Goal: Find specific fact: Find specific fact

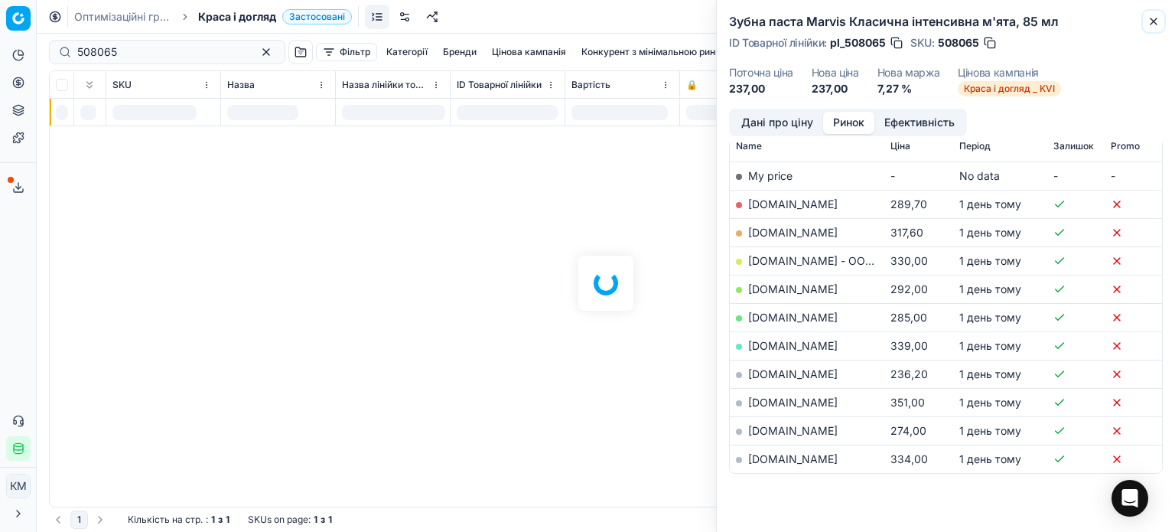
click at [1156, 17] on button "Close" at bounding box center [1154, 21] width 18 height 18
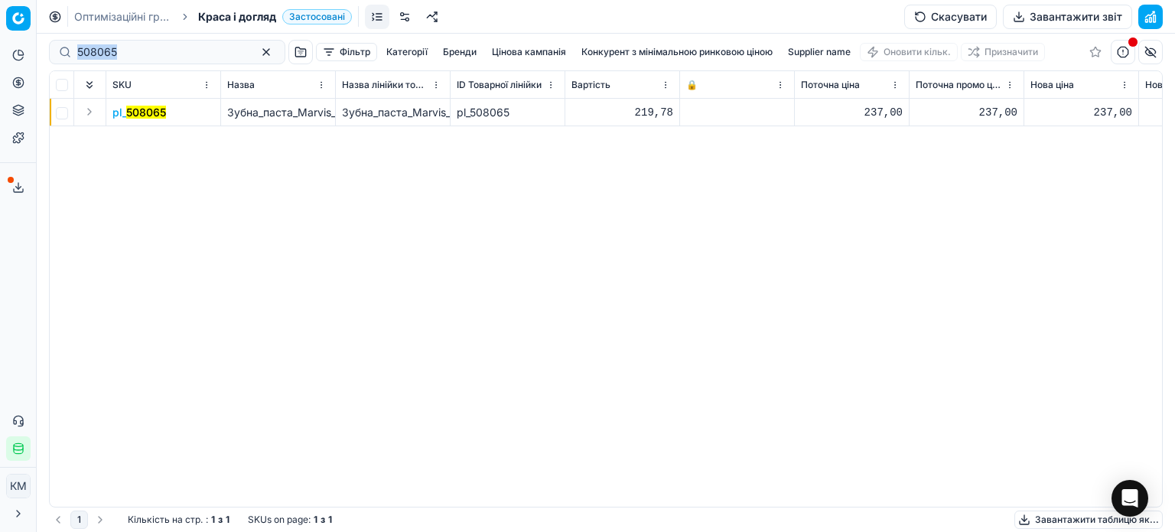
drag, startPoint x: 190, startPoint y: 65, endPoint x: 60, endPoint y: 47, distance: 130.5
click at [60, 47] on div "508065 Фільтр Категорії [PERSON_NAME] кампанія Конкурент з мінімальною ринковою…" at bounding box center [606, 52] width 1114 height 37
click at [162, 94] on th "SKU" at bounding box center [163, 85] width 115 height 28
click at [145, 47] on input "508065" at bounding box center [161, 51] width 168 height 15
drag, startPoint x: 105, startPoint y: 51, endPoint x: 3, endPoint y: 41, distance: 102.3
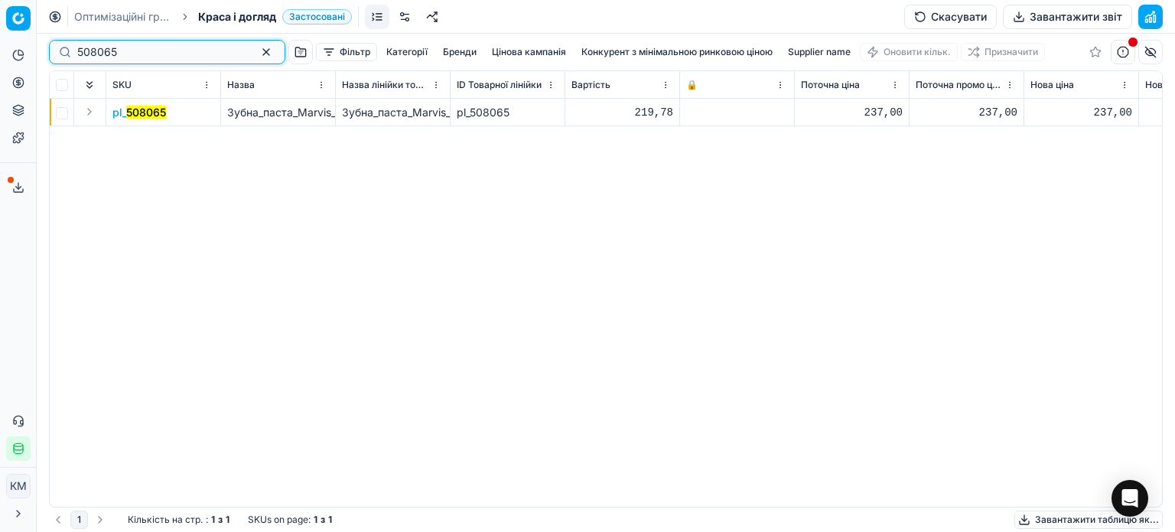
click at [3, 41] on div "Pricing platform Аналітика Цінова оптимізація Асортимент продукції Шаблони Серв…" at bounding box center [587, 266] width 1175 height 532
paste input "511711"
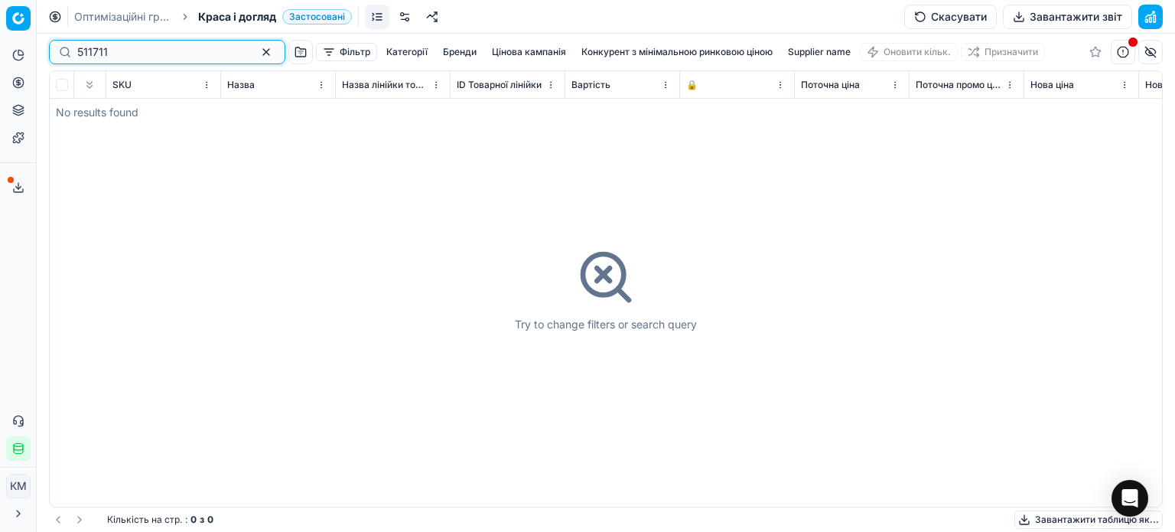
click at [81, 54] on input "511711" at bounding box center [161, 51] width 168 height 15
type input "511711"
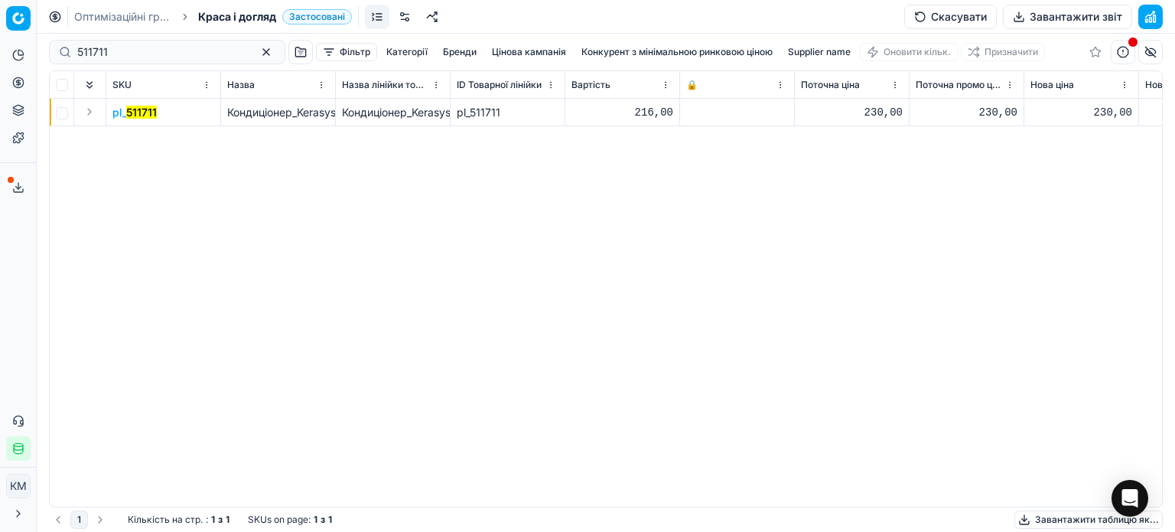
click at [138, 109] on mark "511711" at bounding box center [141, 112] width 31 height 13
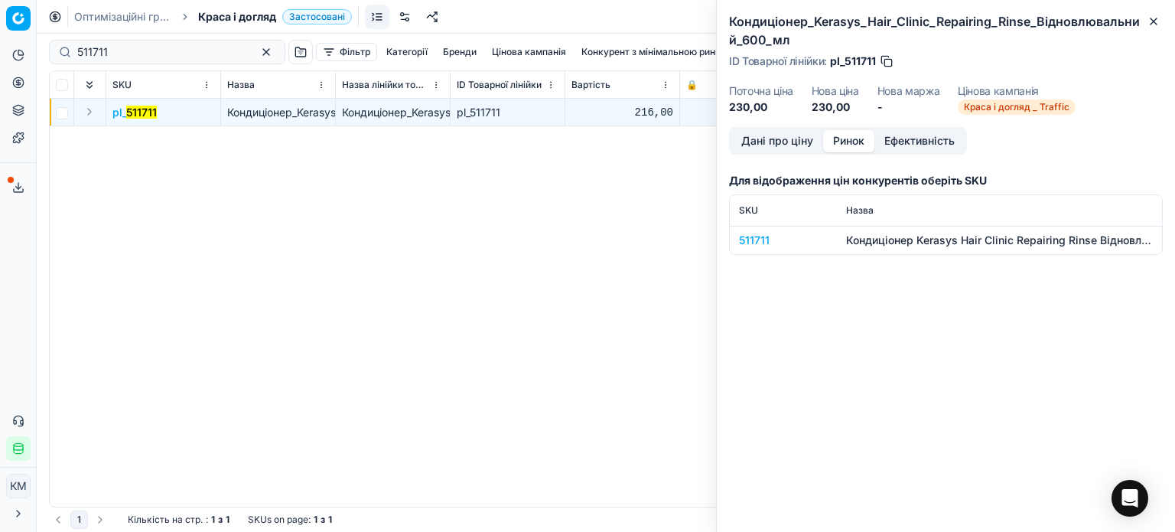
click at [863, 143] on button "Ринок" at bounding box center [848, 141] width 51 height 22
click at [748, 240] on div "511711" at bounding box center [783, 240] width 89 height 15
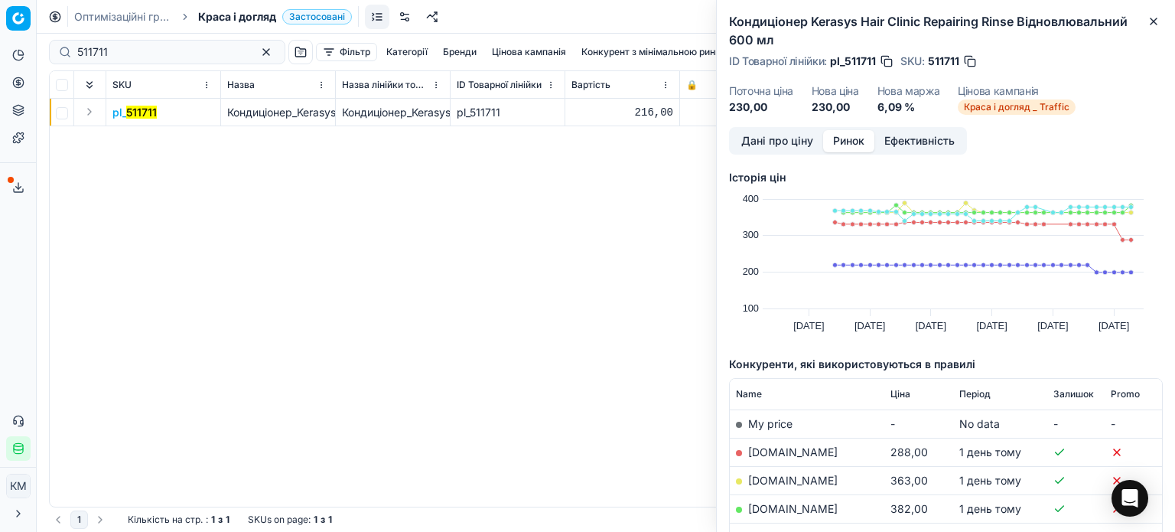
scroll to position [77, 0]
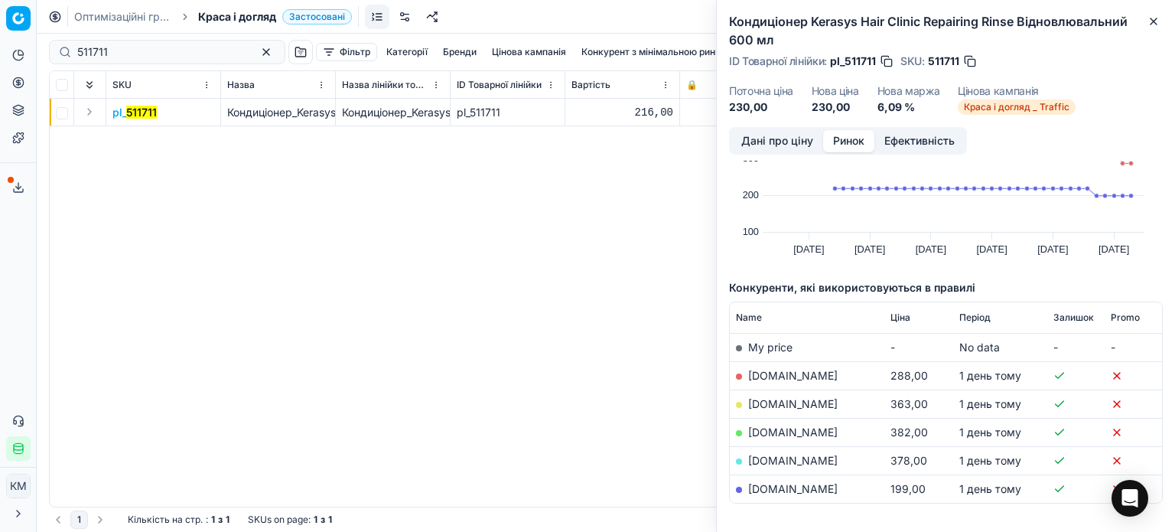
click at [784, 493] on link "[DOMAIN_NAME]" at bounding box center [793, 488] width 90 height 13
click at [1162, 21] on button "Close" at bounding box center [1154, 21] width 18 height 18
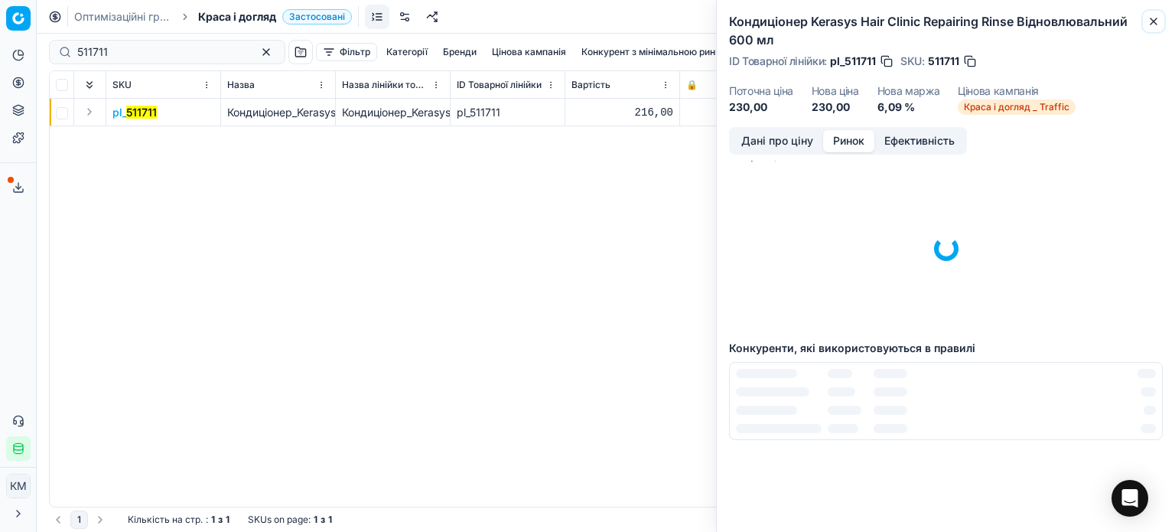
scroll to position [21, 0]
